Goal: Communication & Community: Answer question/provide support

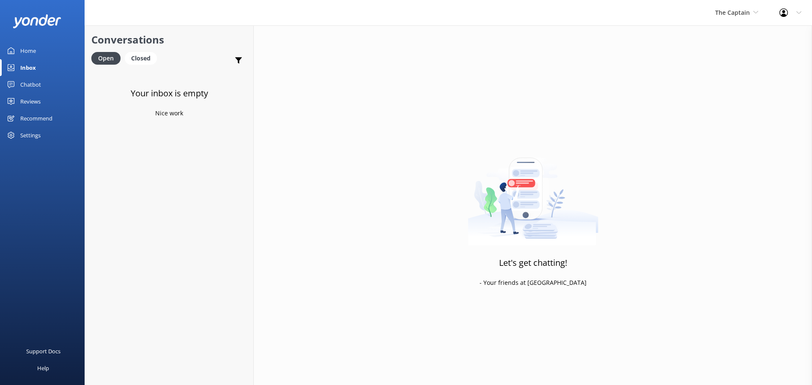
click at [741, 141] on div "Let's get chatting! - Your friends at [GEOGRAPHIC_DATA]" at bounding box center [533, 217] width 558 height 385
click at [734, 12] on span "The Captain" at bounding box center [732, 12] width 35 height 8
click at [730, 37] on link "De [GEOGRAPHIC_DATA]" at bounding box center [747, 35] width 85 height 20
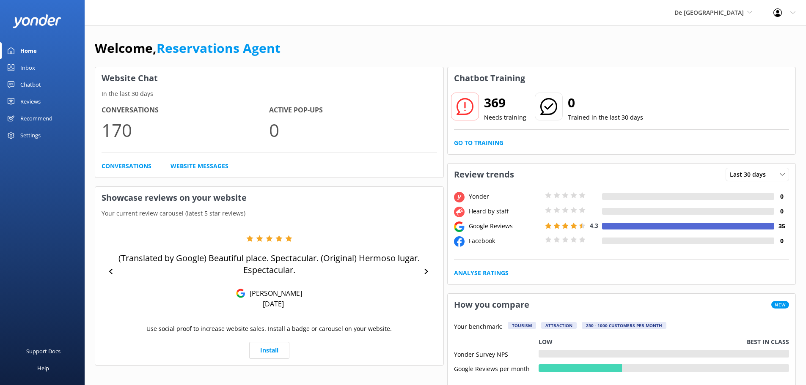
click at [30, 66] on div "Inbox" at bounding box center [27, 67] width 15 height 17
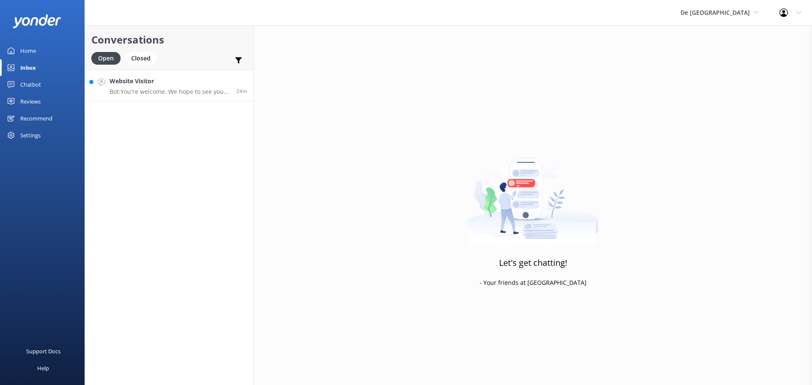
click at [183, 85] on h4 "Website Visitor" at bounding box center [170, 81] width 121 height 9
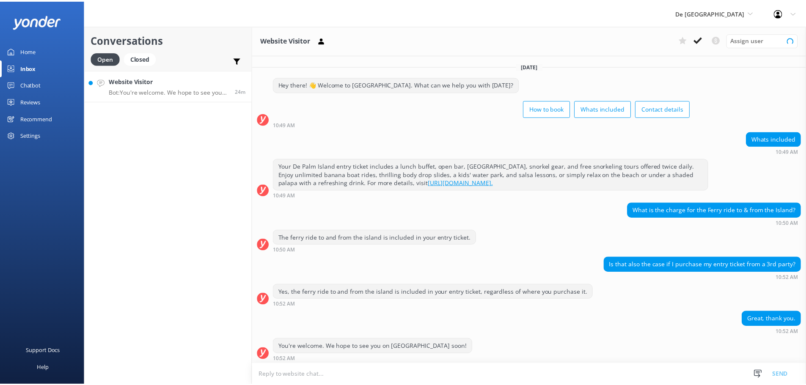
scroll to position [3, 0]
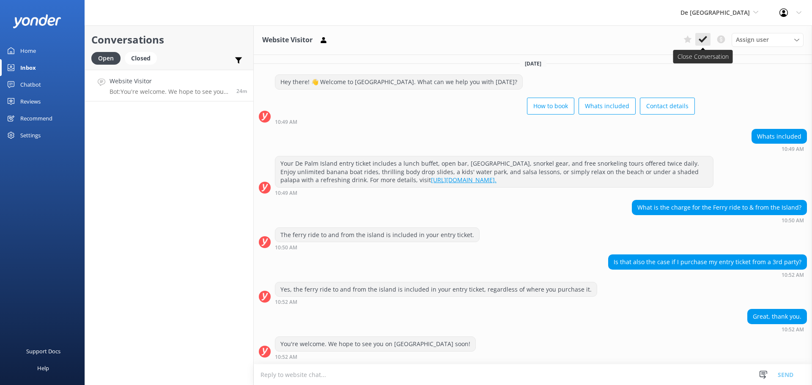
click at [706, 41] on icon at bounding box center [703, 39] width 8 height 8
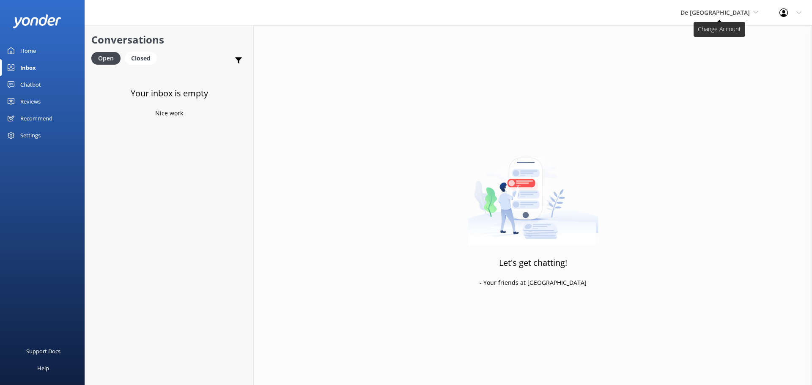
click at [730, 17] on span "De [GEOGRAPHIC_DATA]" at bounding box center [720, 12] width 78 height 9
click at [723, 56] on link "Aruba's Activities Expert" at bounding box center [712, 56] width 85 height 20
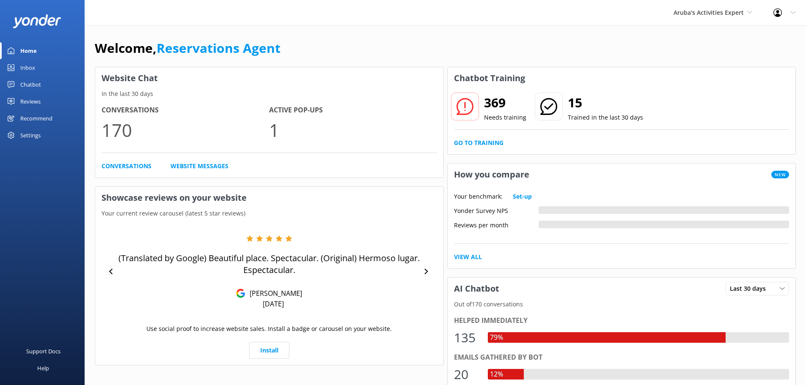
click at [43, 66] on link "Inbox" at bounding box center [42, 67] width 85 height 17
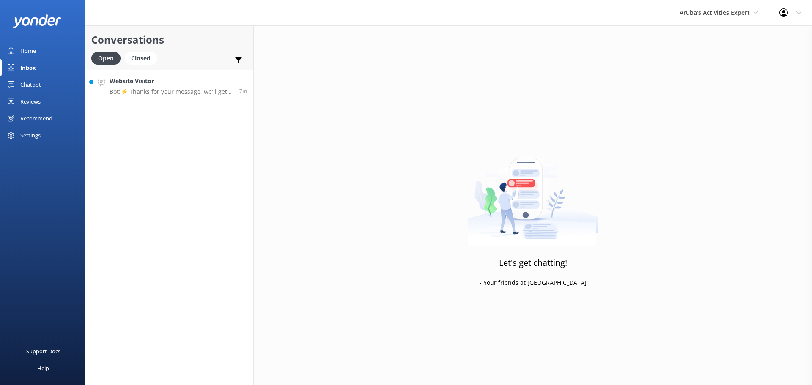
click at [167, 97] on link "Website Visitor Bot: ⚡ Thanks for your message, we'll get back to you as soon a…" at bounding box center [169, 86] width 168 height 32
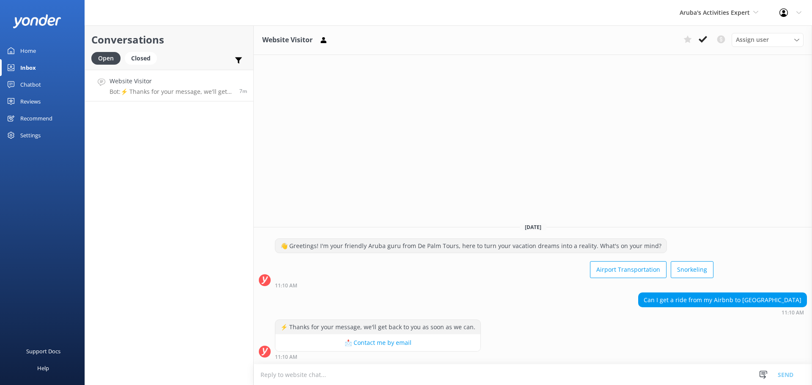
click at [381, 374] on textarea at bounding box center [533, 375] width 558 height 21
type textarea "you will have to contact a taxi company"
click at [785, 376] on button "Send" at bounding box center [786, 374] width 32 height 21
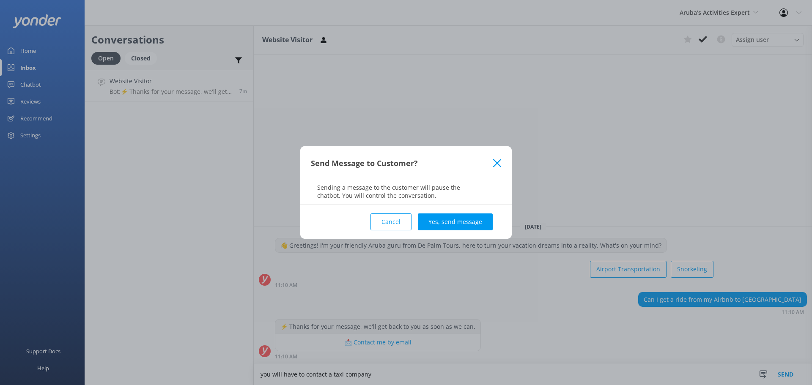
click at [451, 211] on div "Cancel Yes, send message" at bounding box center [406, 222] width 190 height 34
click at [449, 220] on button "Yes, send message" at bounding box center [455, 222] width 75 height 17
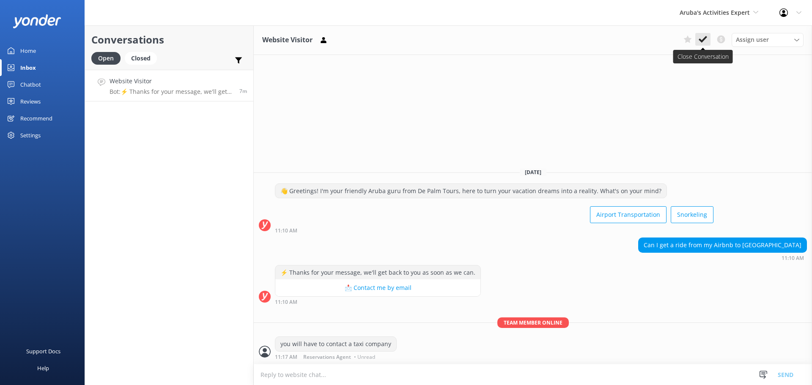
click at [705, 41] on icon at bounding box center [703, 39] width 8 height 8
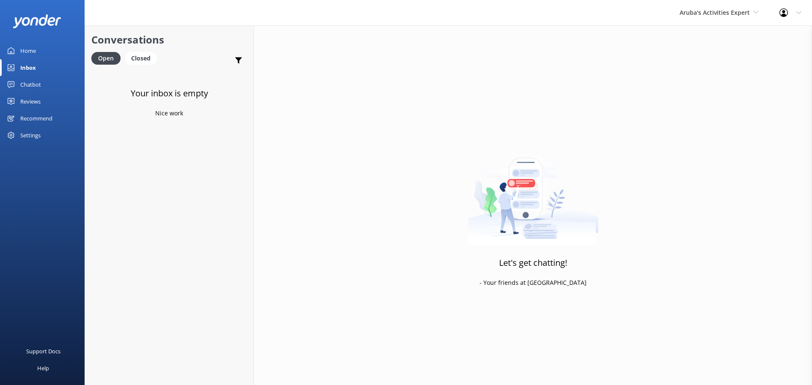
click at [719, 18] on div "Aruba's Activities Expert [GEOGRAPHIC_DATA] [GEOGRAPHIC_DATA]'s Activities Expe…" at bounding box center [719, 12] width 100 height 25
click at [695, 78] on link "The Captain" at bounding box center [711, 76] width 85 height 20
